Goal: Information Seeking & Learning: Compare options

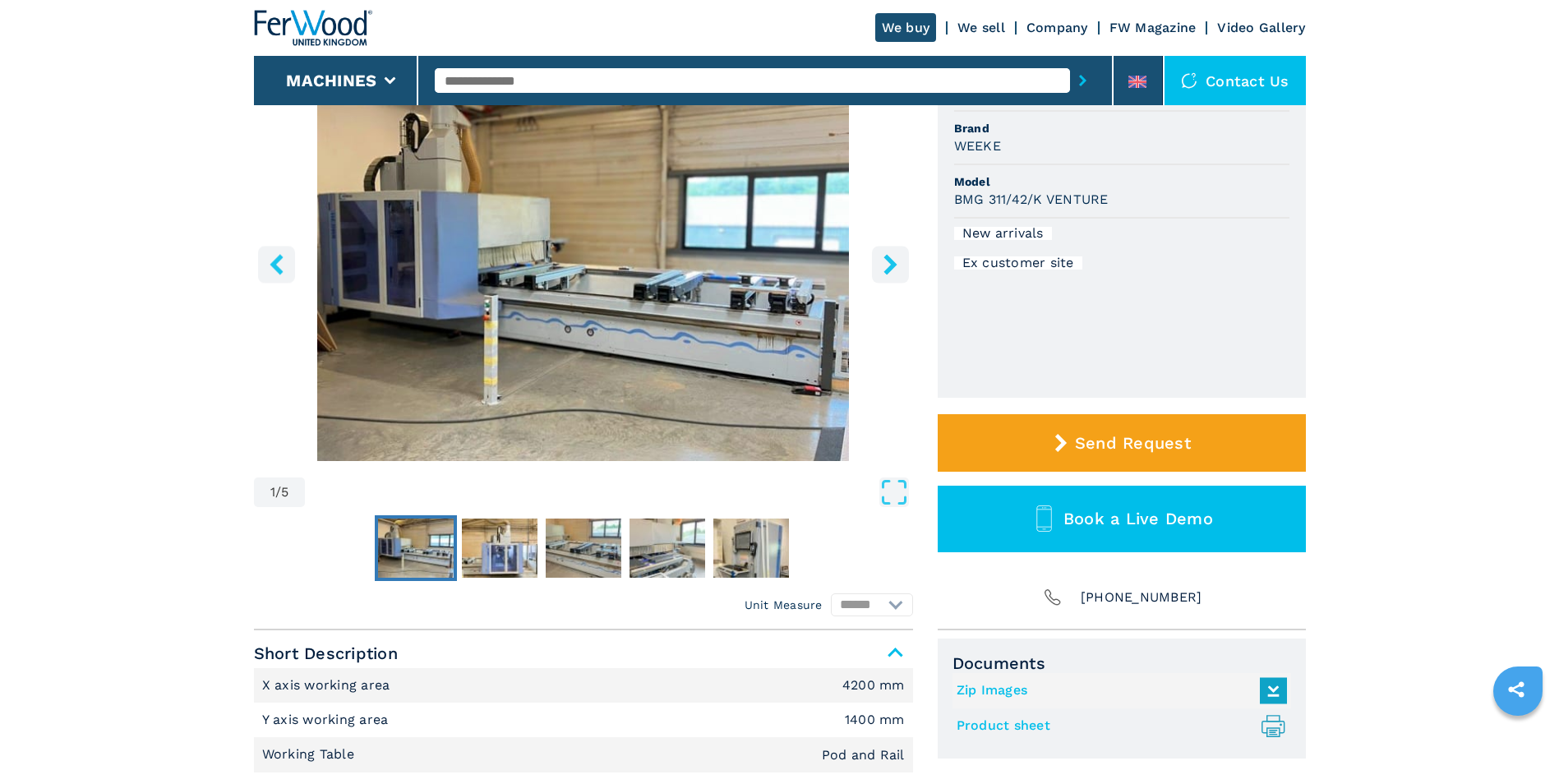
scroll to position [164, 0]
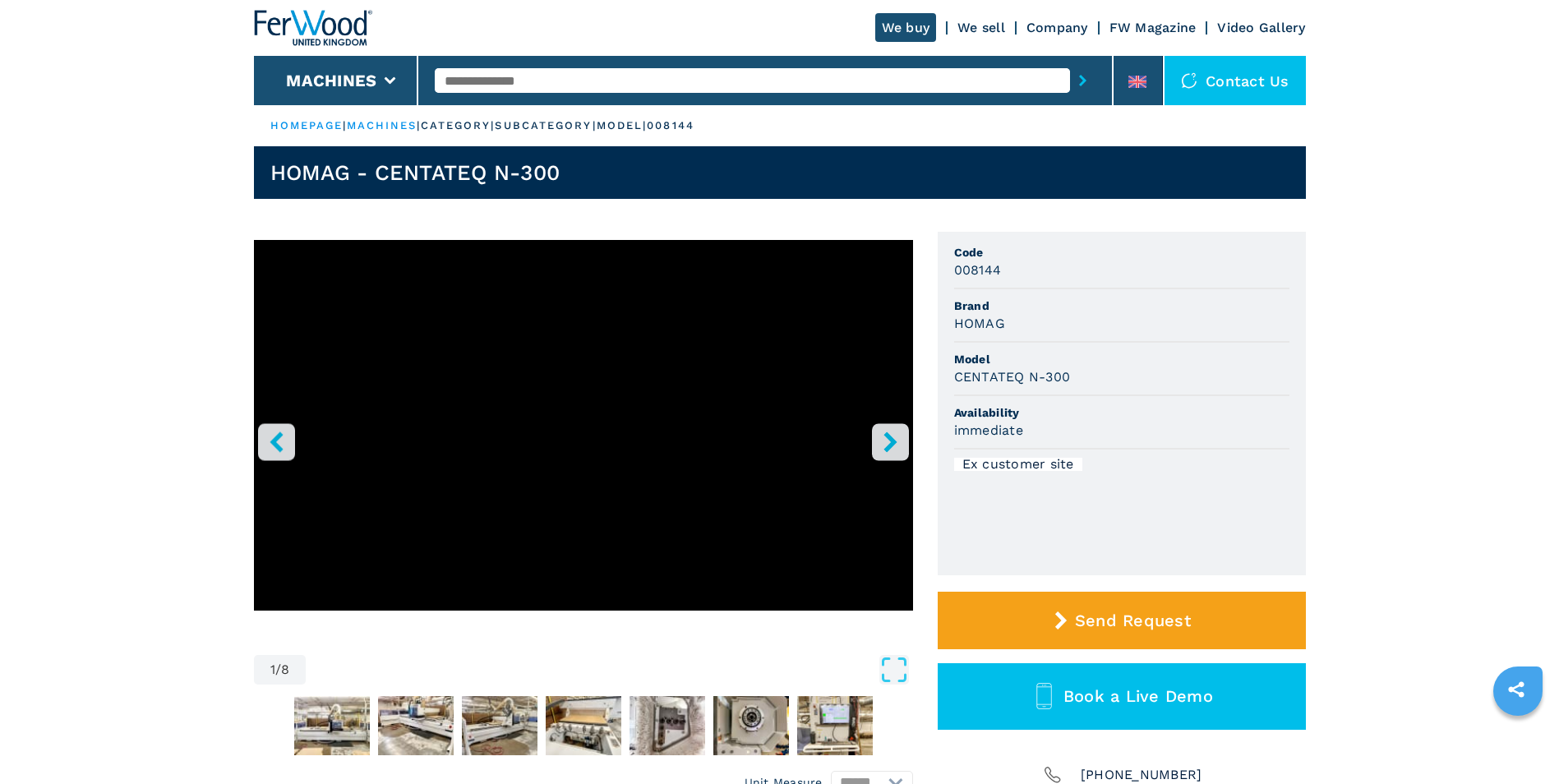
click at [895, 437] on icon "right-button" at bounding box center [890, 441] width 20 height 20
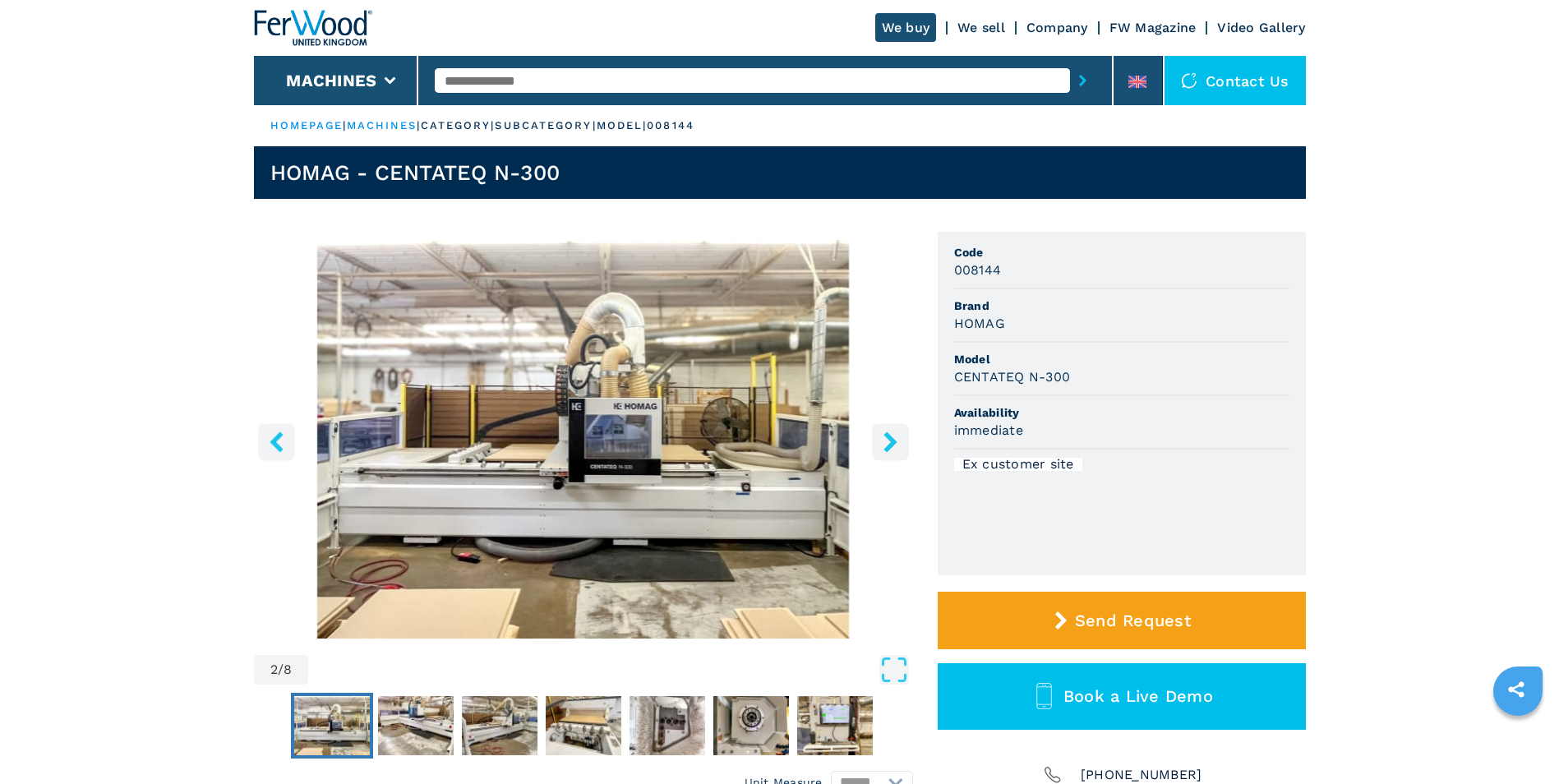
click at [894, 436] on icon "right-button" at bounding box center [890, 441] width 20 height 20
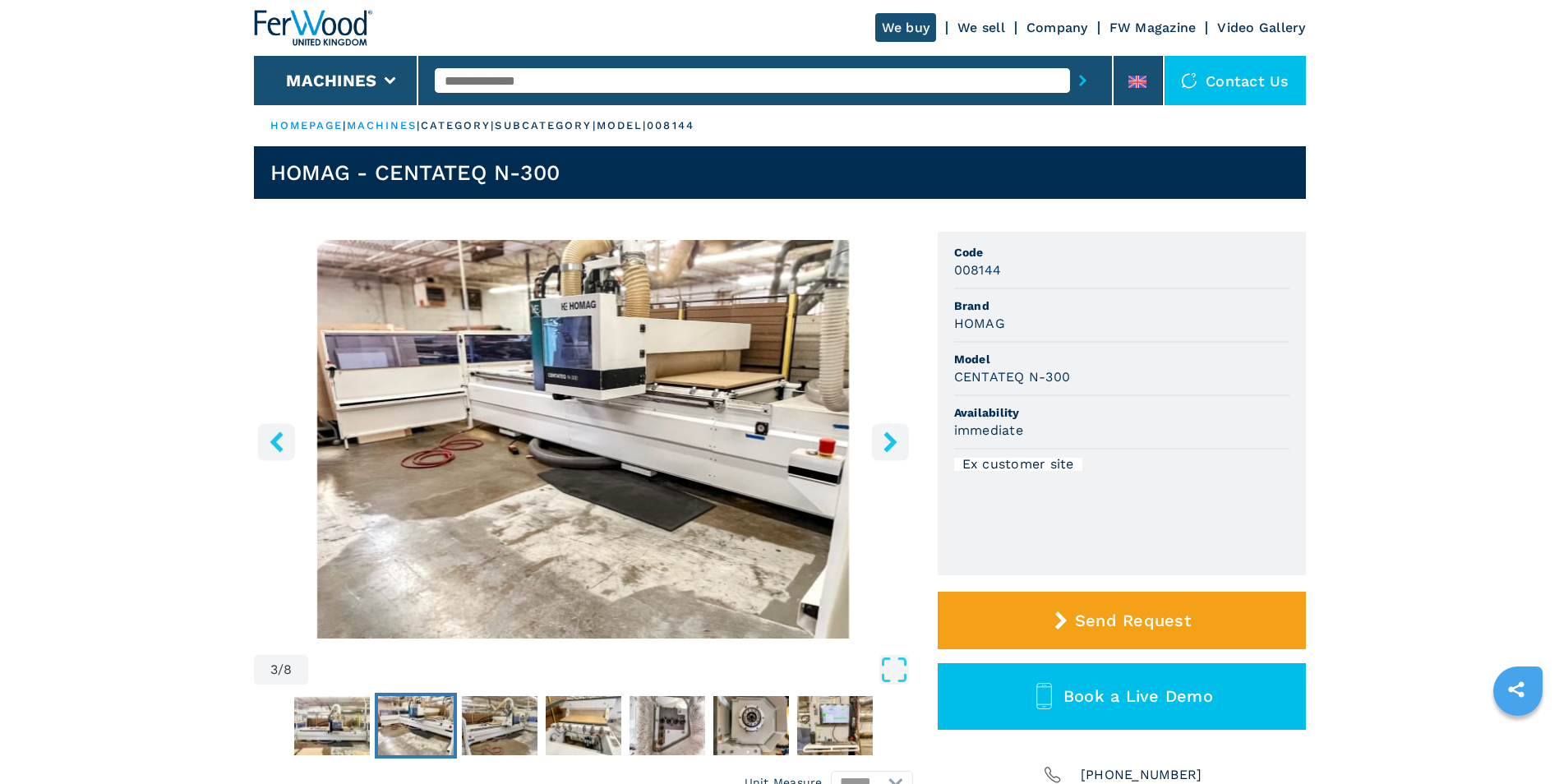
click at [884, 439] on icon "right-button" at bounding box center [890, 441] width 20 height 20
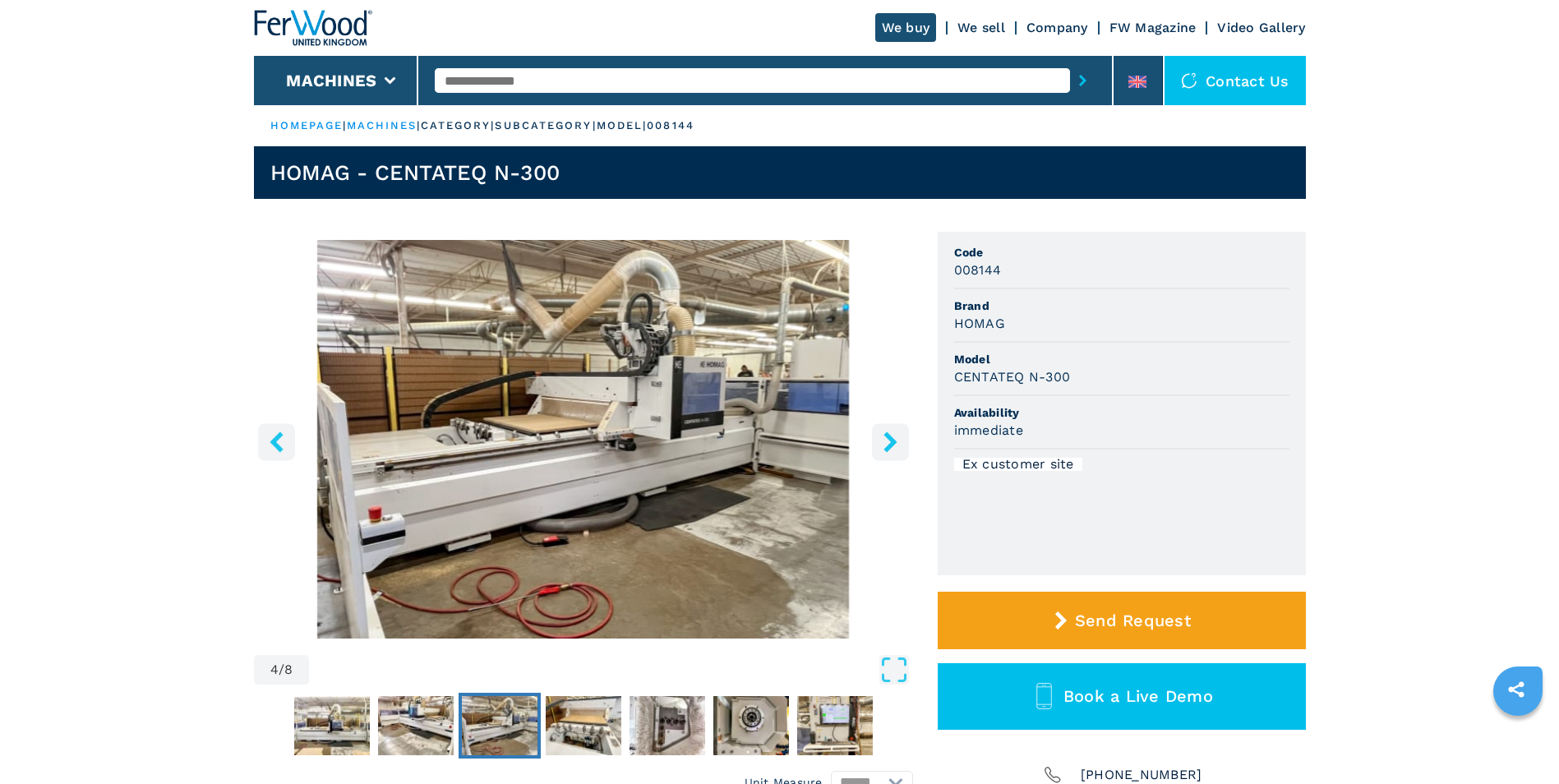
click at [900, 447] on icon "right-button" at bounding box center [890, 441] width 20 height 20
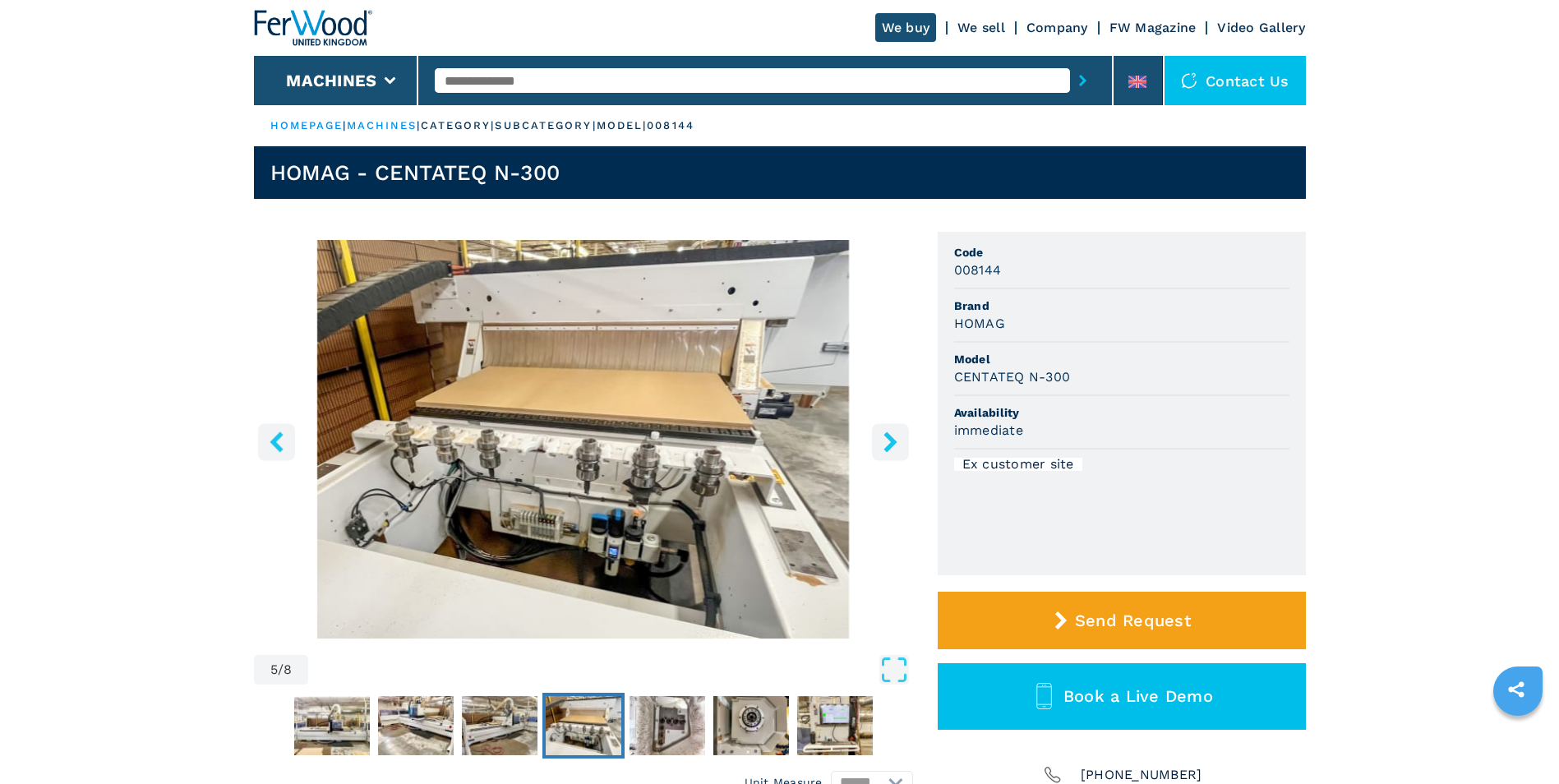
click at [899, 447] on icon "right-button" at bounding box center [890, 441] width 20 height 20
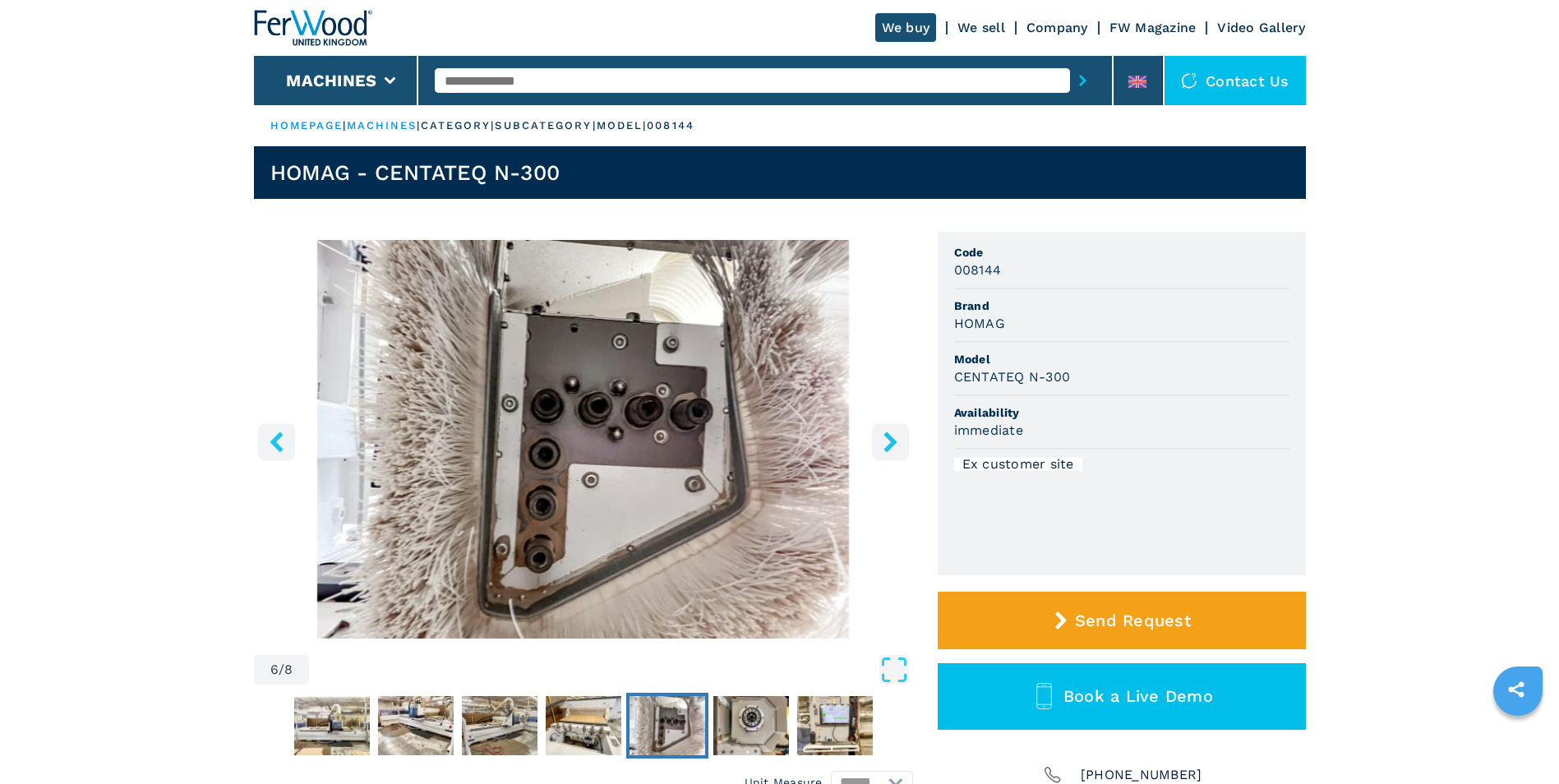
click at [887, 444] on icon "right-button" at bounding box center [890, 441] width 20 height 20
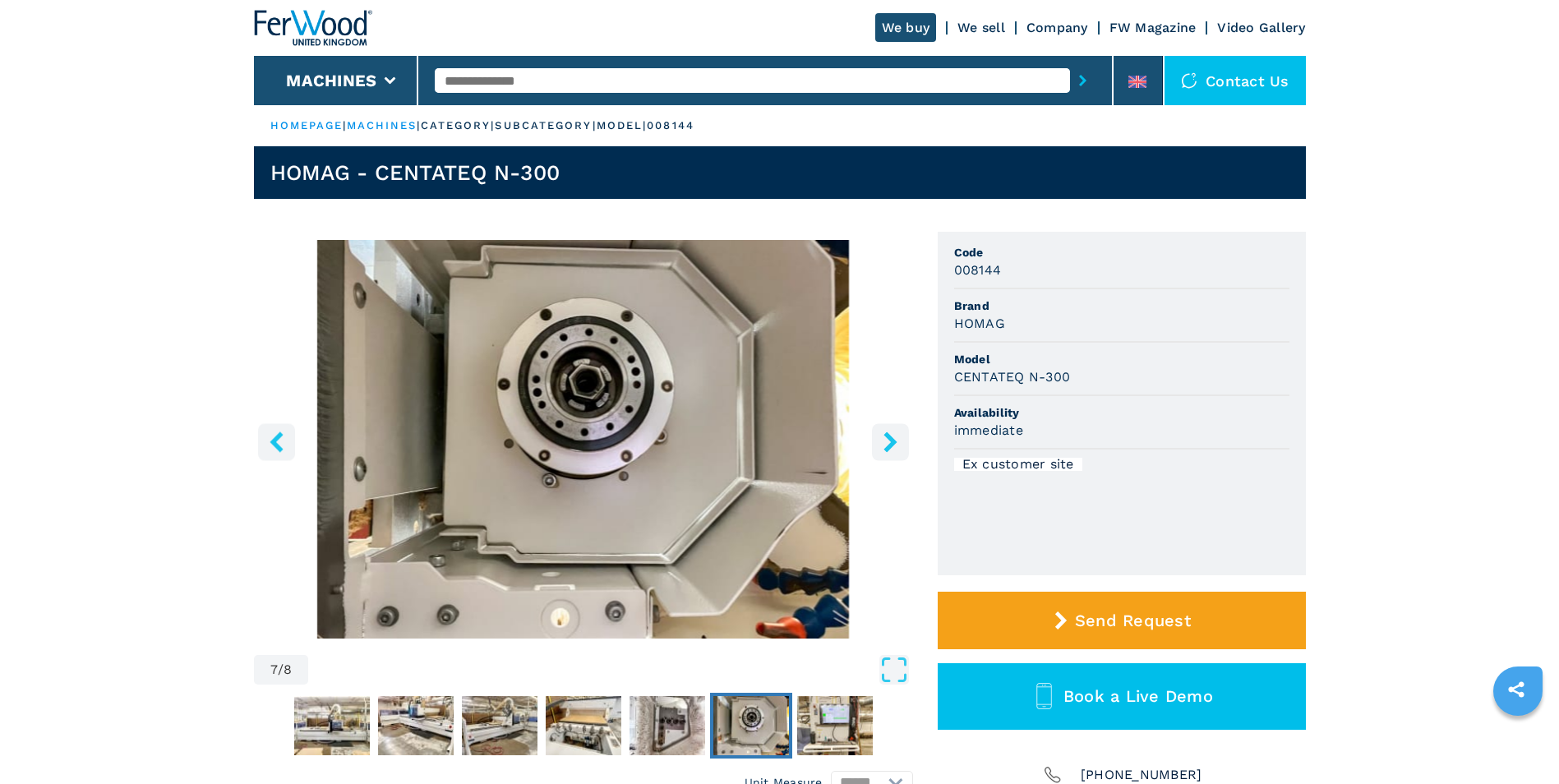
click at [887, 444] on icon "right-button" at bounding box center [890, 441] width 20 height 20
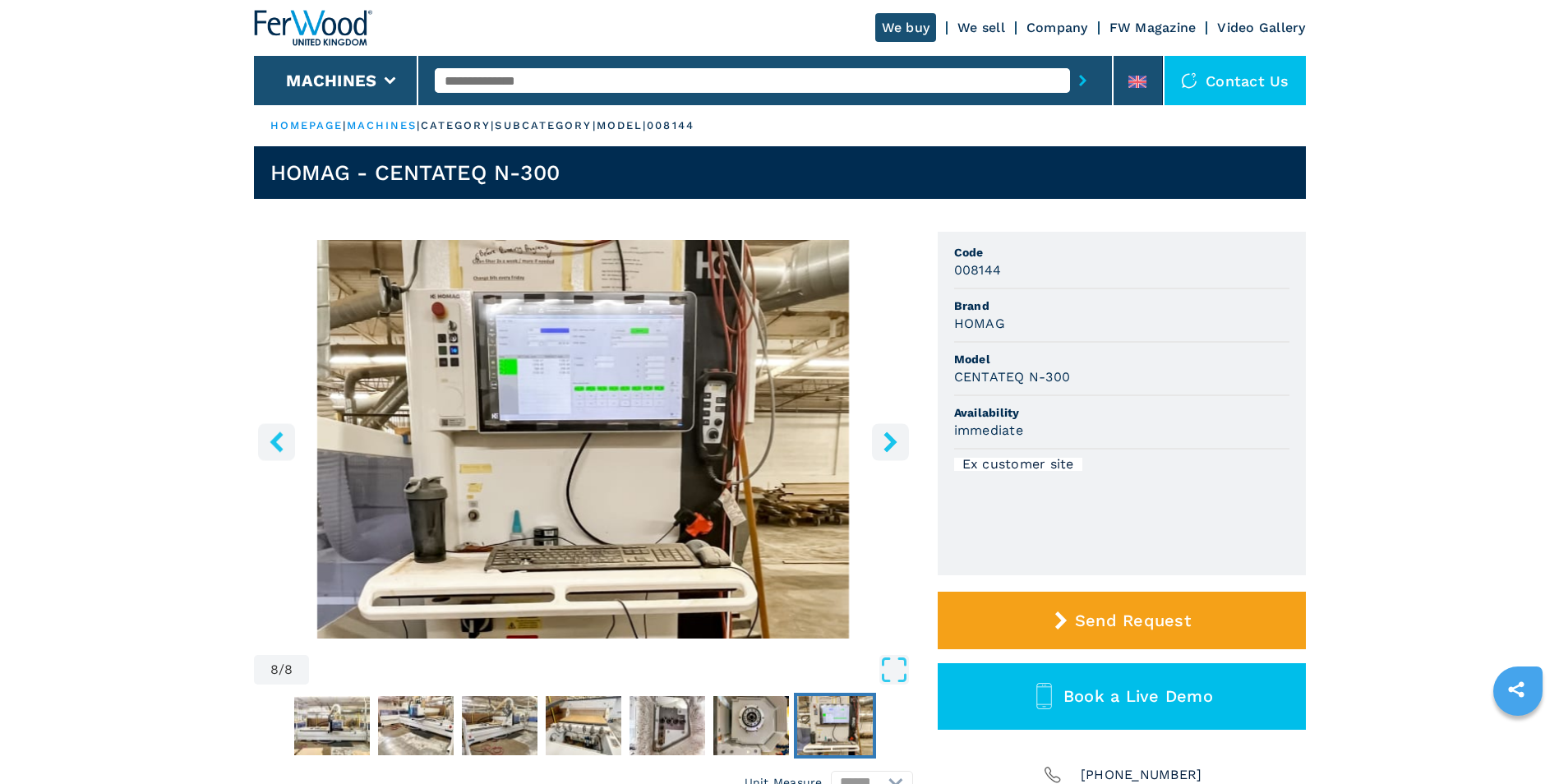
click at [887, 444] on icon "right-button" at bounding box center [890, 441] width 20 height 20
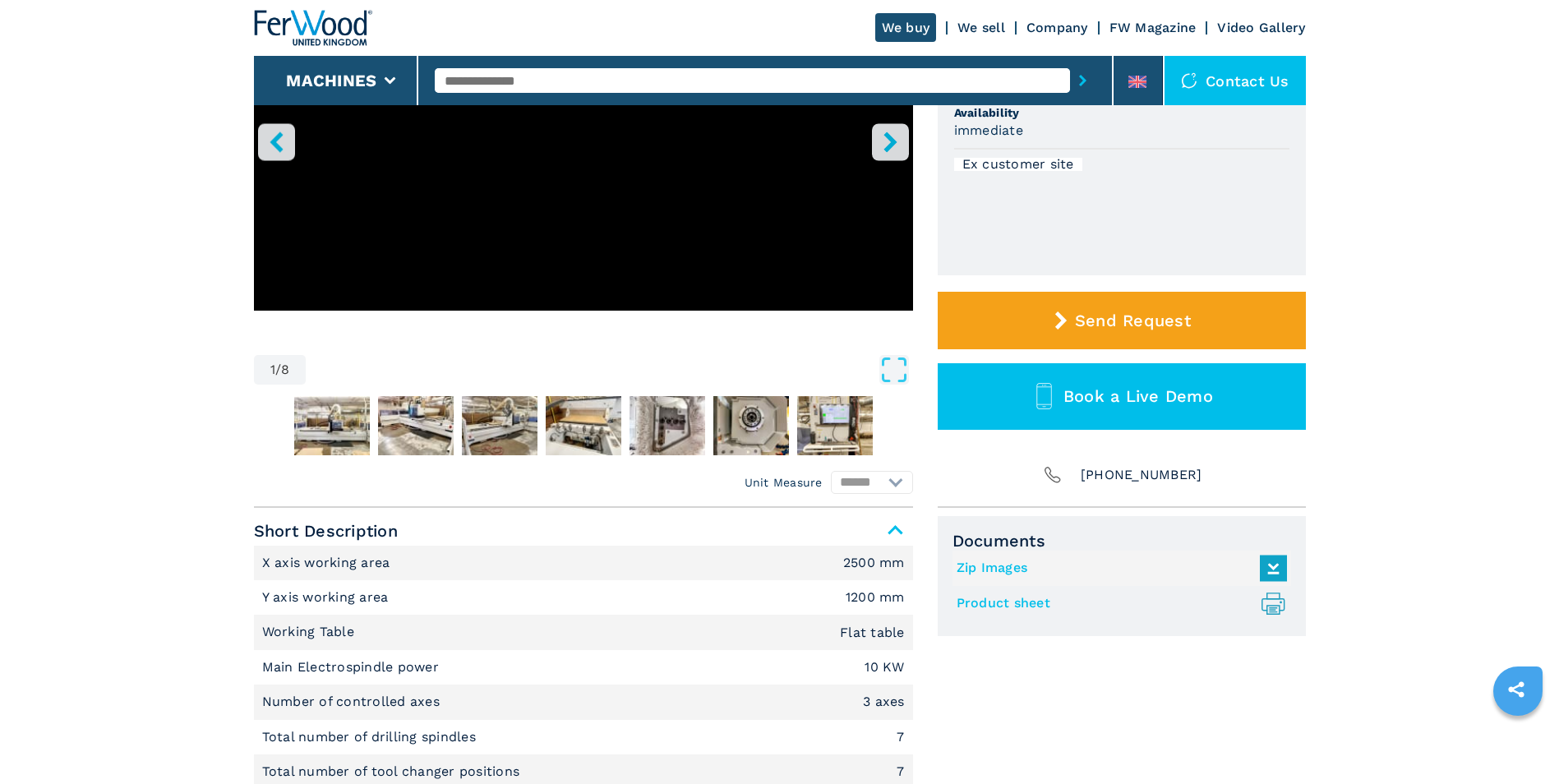
scroll to position [328, 0]
